Goal: Task Accomplishment & Management: Use online tool/utility

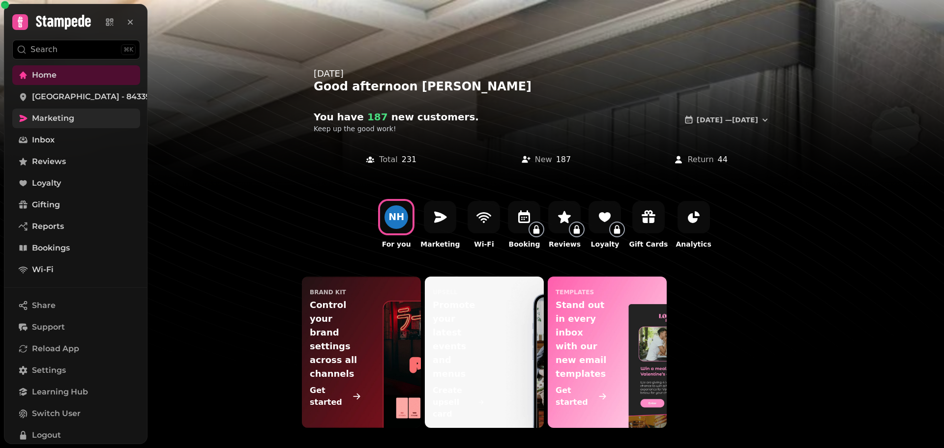
click at [50, 118] on span "Marketing" at bounding box center [53, 119] width 42 height 12
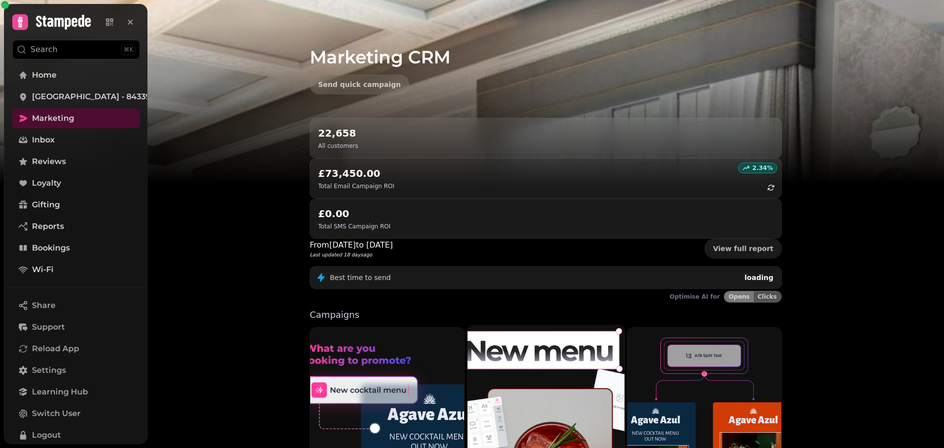
click at [529, 330] on img at bounding box center [546, 423] width 173 height 215
